Goal: Information Seeking & Learning: Learn about a topic

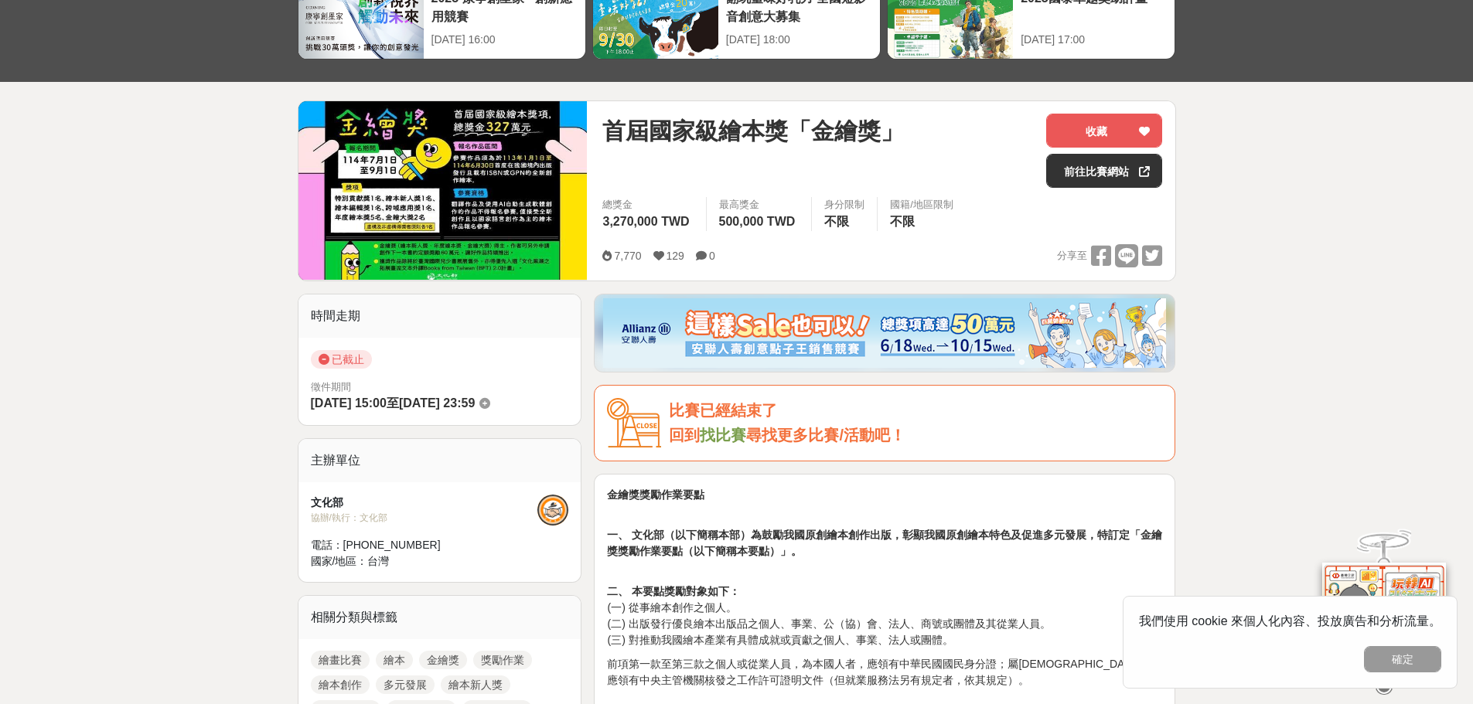
scroll to position [155, 0]
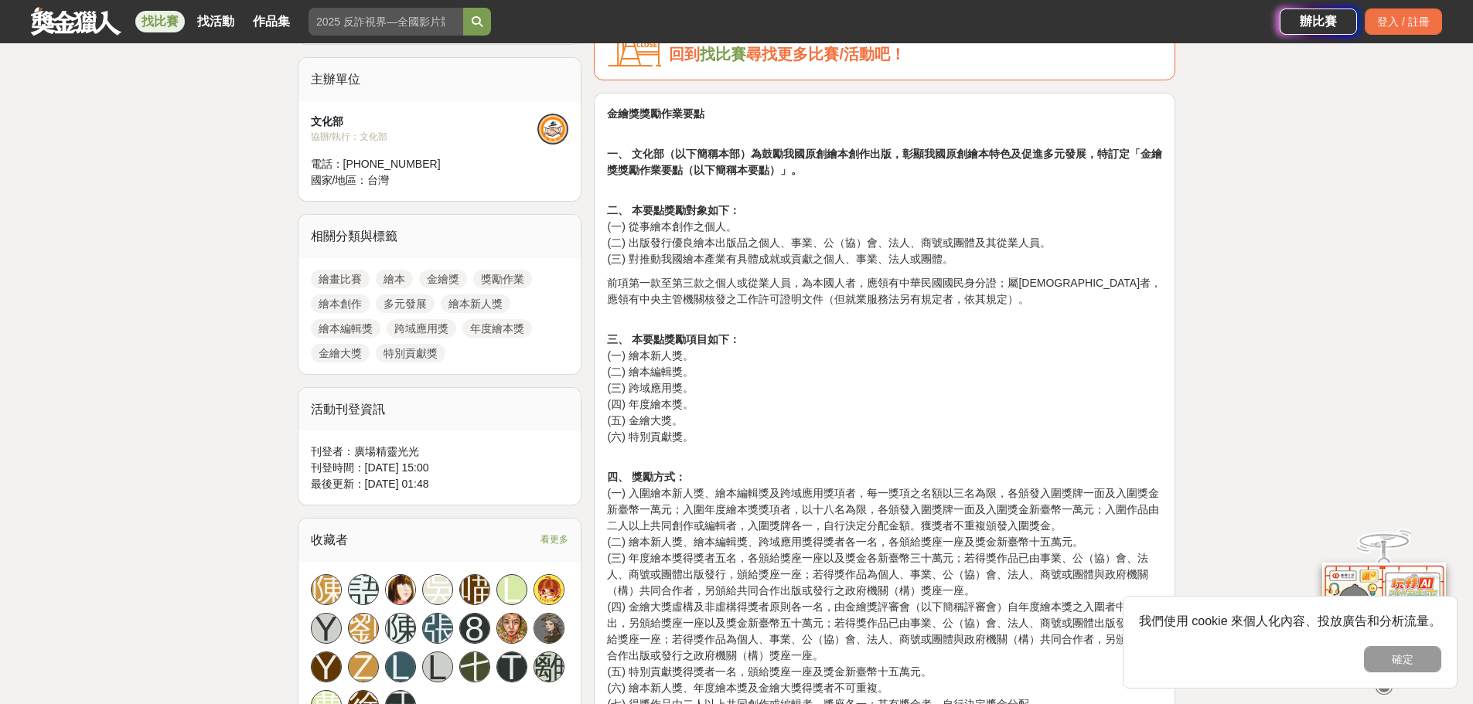
scroll to position [0, 0]
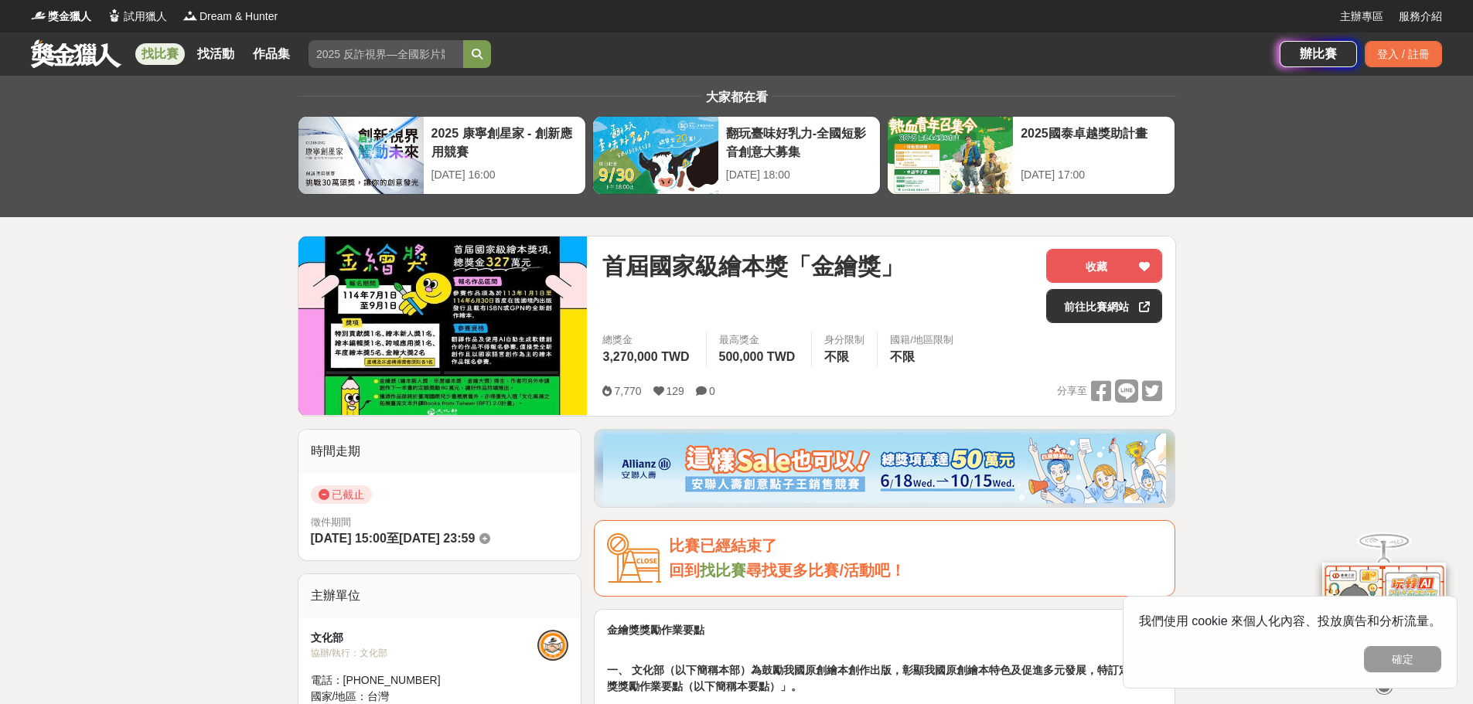
click at [556, 317] on img at bounding box center [442, 326] width 289 height 179
click at [1085, 305] on link "前往比賽網站" at bounding box center [1104, 306] width 116 height 34
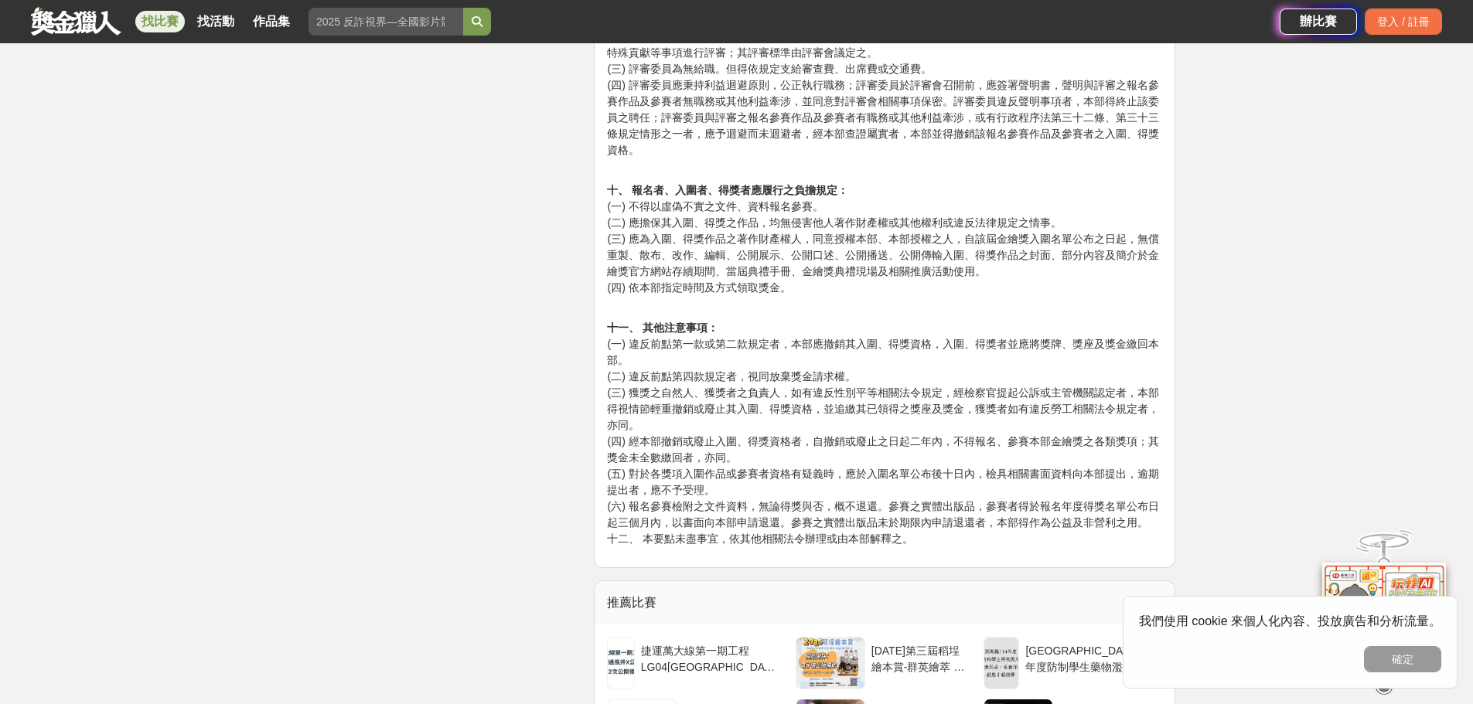
scroll to position [2706, 0]
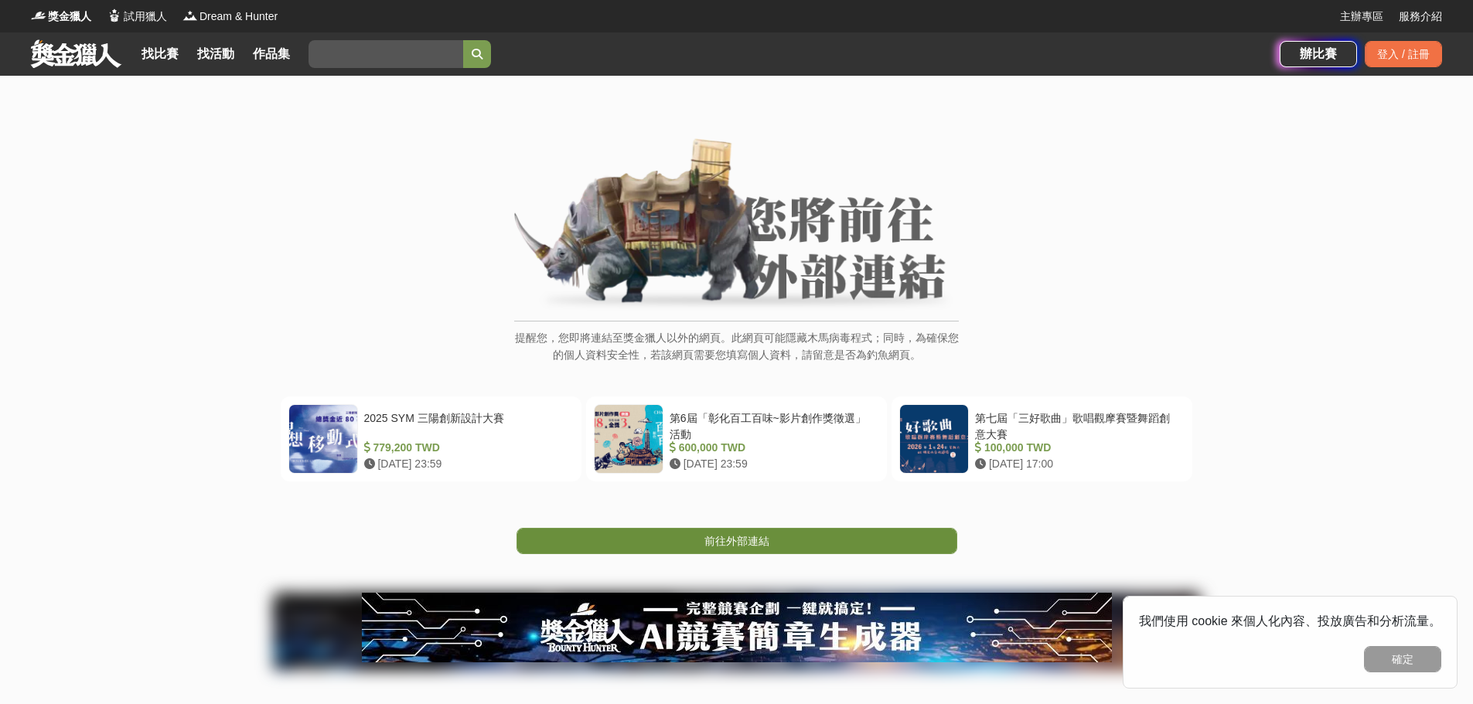
click at [714, 546] on span "前往外部連結" at bounding box center [736, 541] width 65 height 12
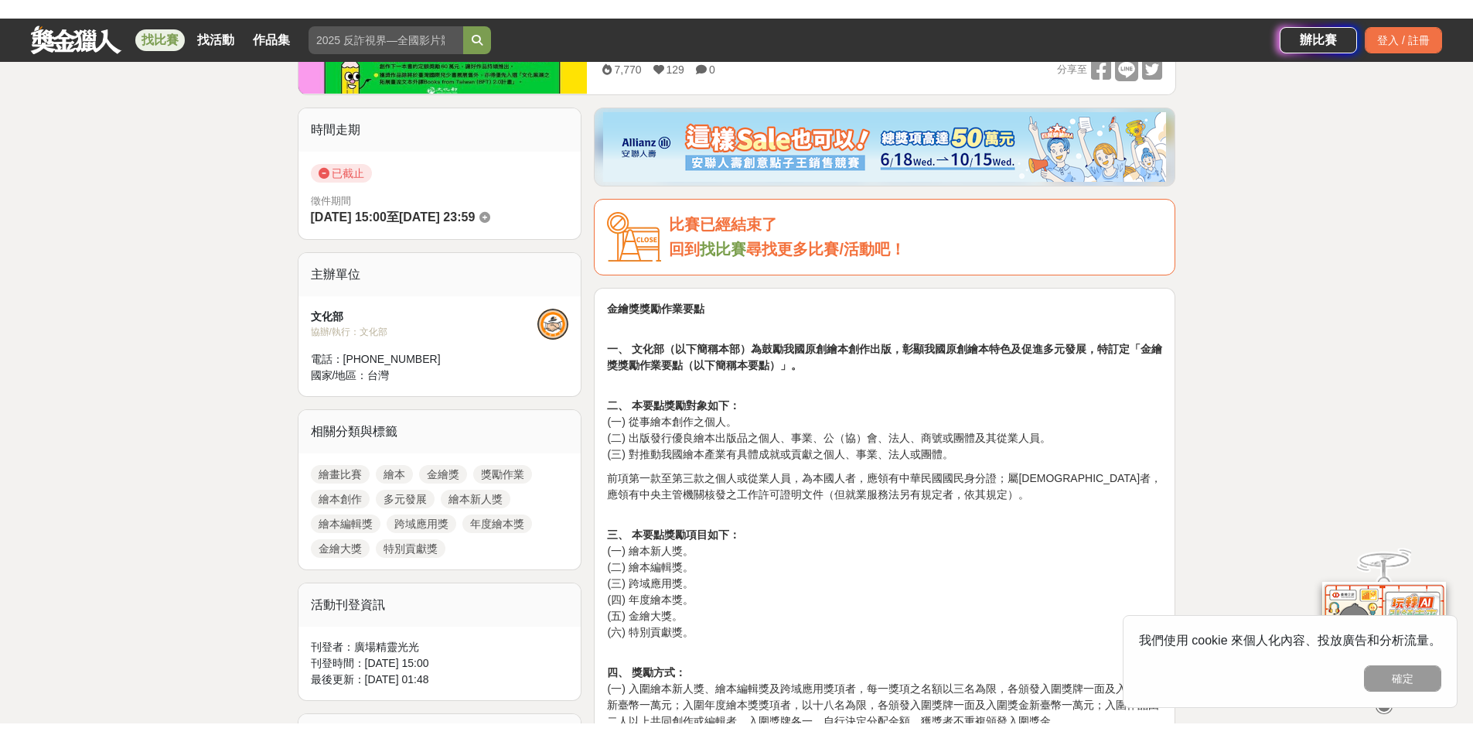
scroll to position [339, 0]
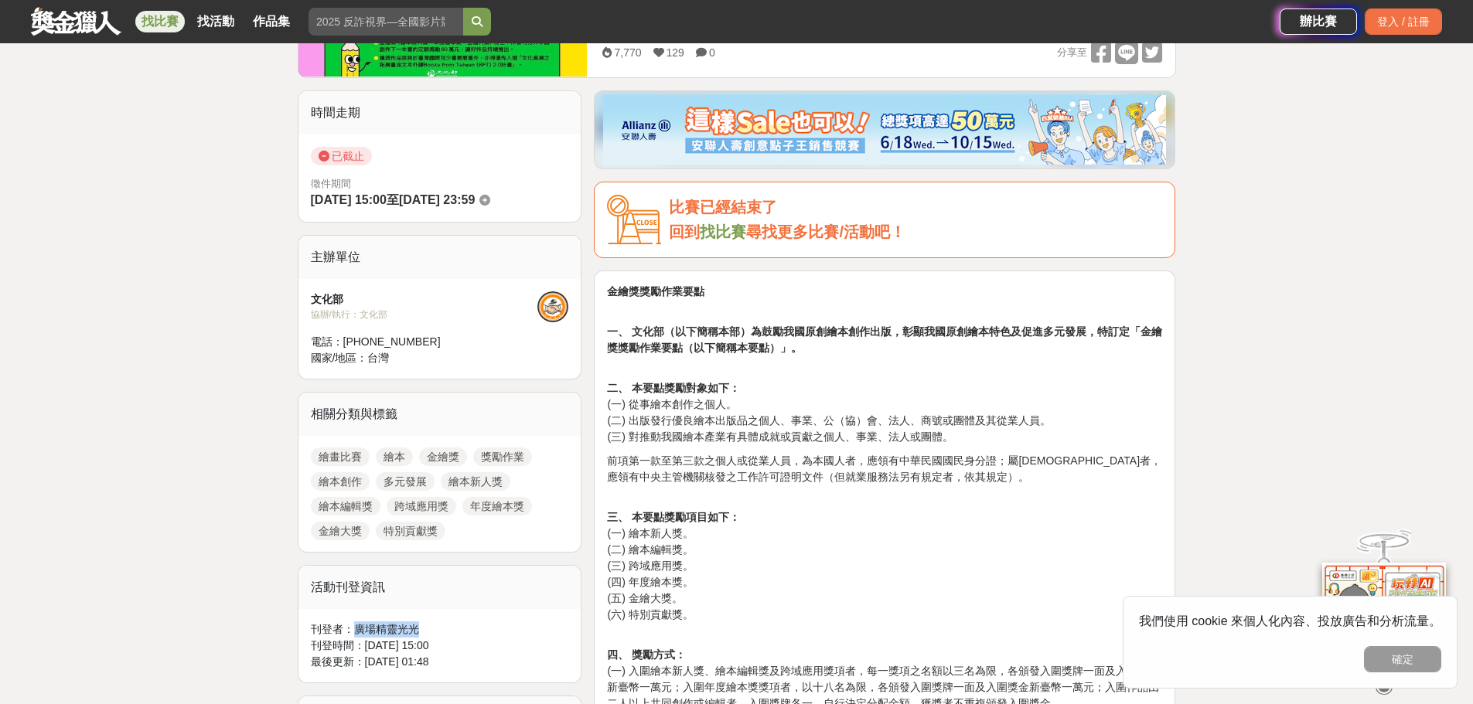
drag, startPoint x: 356, startPoint y: 629, endPoint x: 417, endPoint y: 623, distance: 61.4
click at [417, 623] on div "刊登者： 廣場精靈光光" at bounding box center [440, 630] width 258 height 16
copy div "廣場精靈光光"
